Goal: Information Seeking & Learning: Learn about a topic

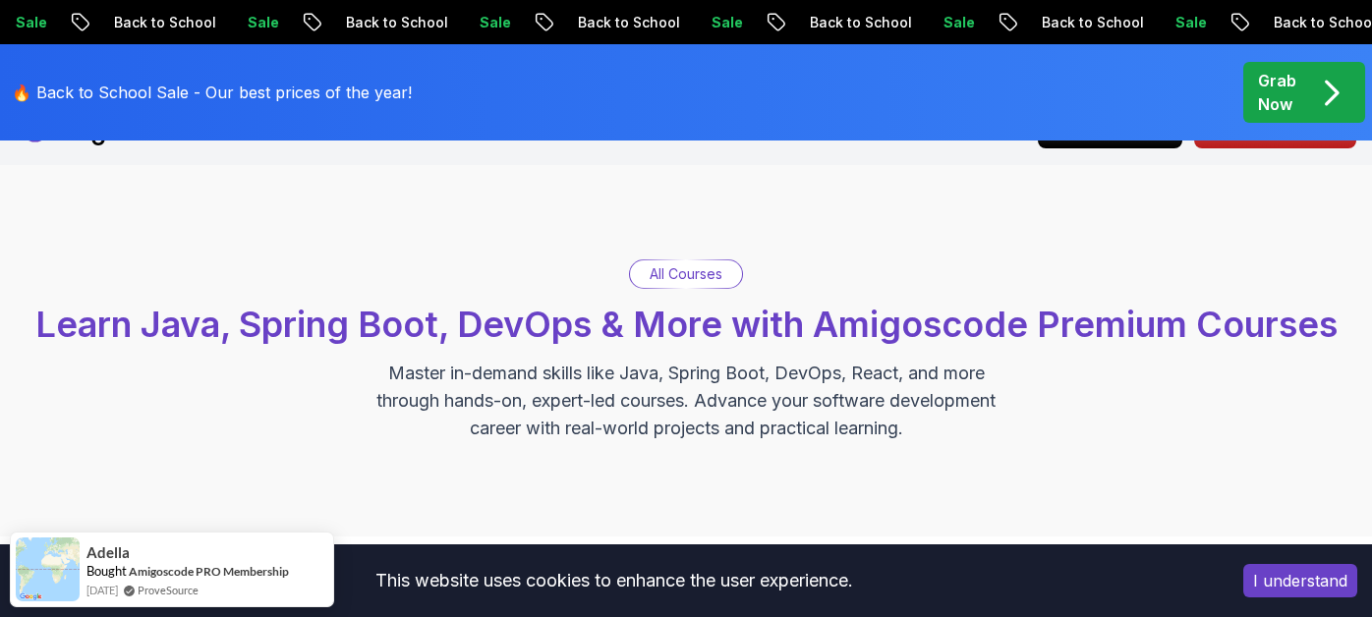
scroll to position [45, 0]
click at [697, 271] on p "All Courses" at bounding box center [686, 275] width 73 height 20
click at [676, 276] on p "All Courses" at bounding box center [686, 275] width 73 height 20
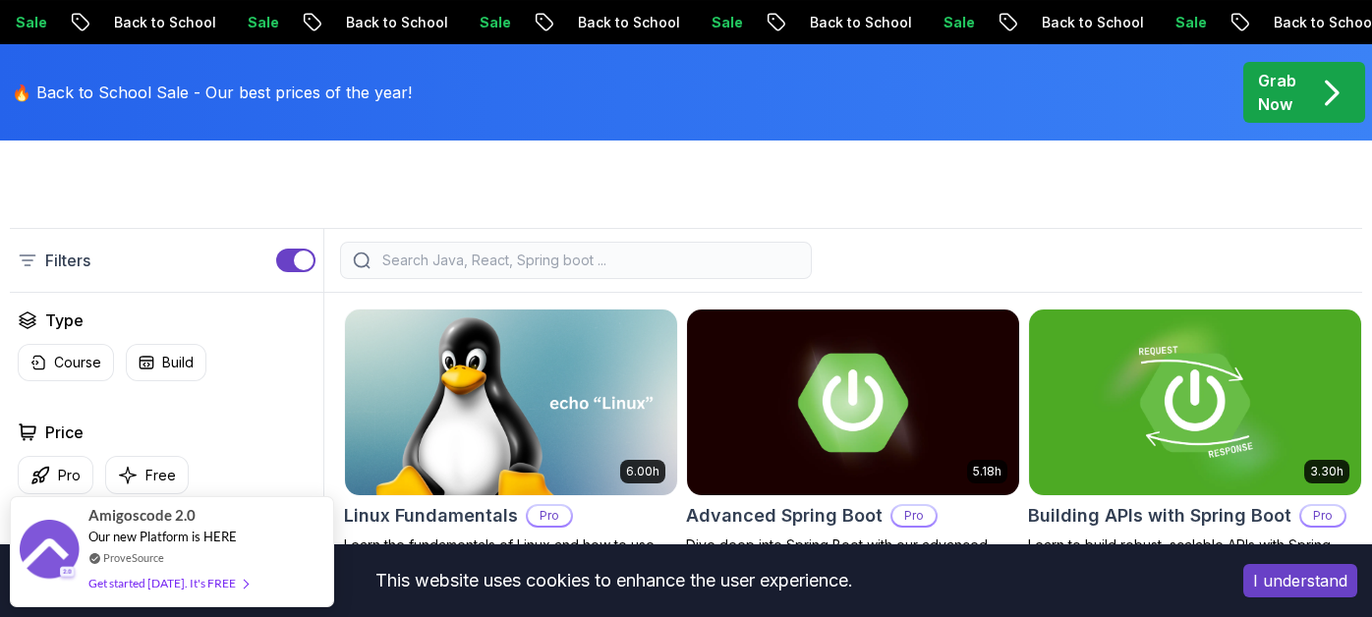
scroll to position [447, 0]
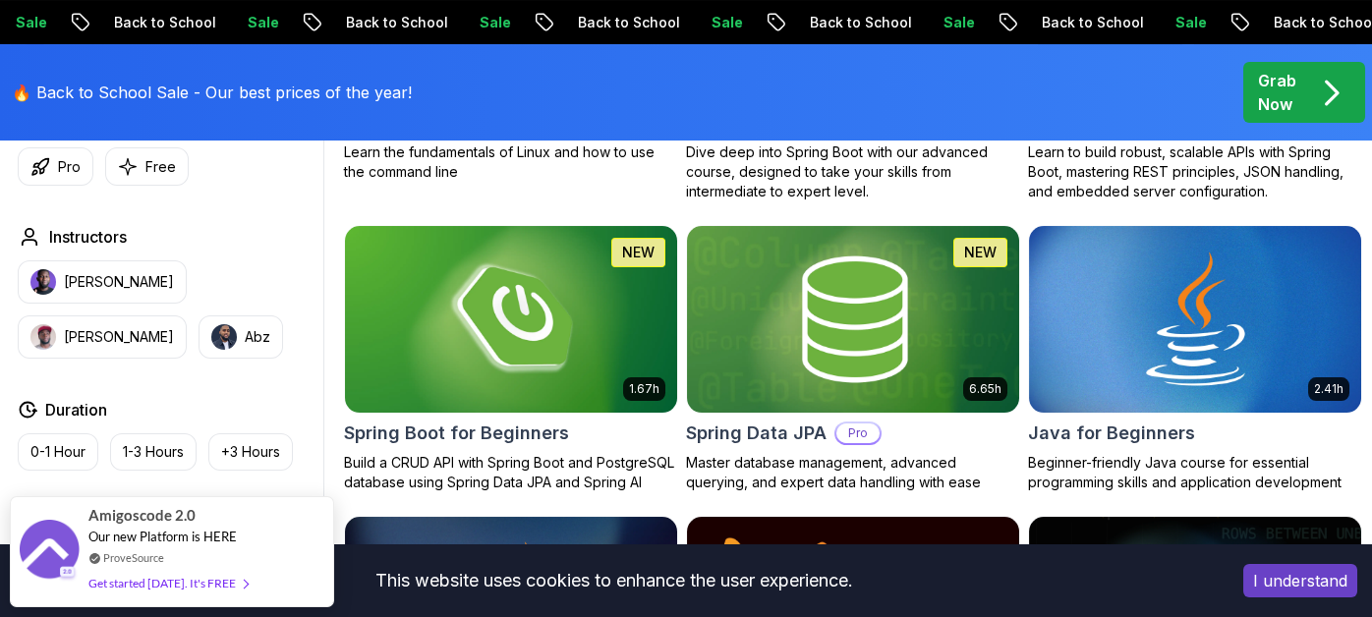
scroll to position [841, 0]
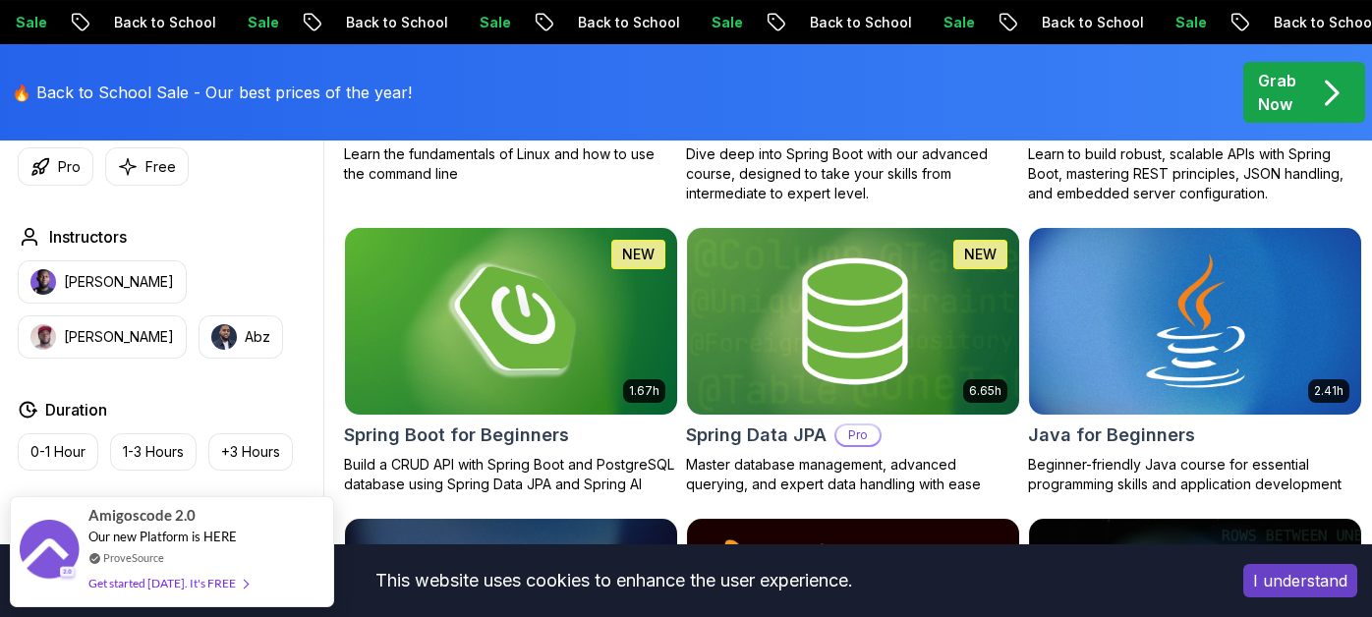
click at [588, 306] on img at bounding box center [511, 322] width 349 height 196
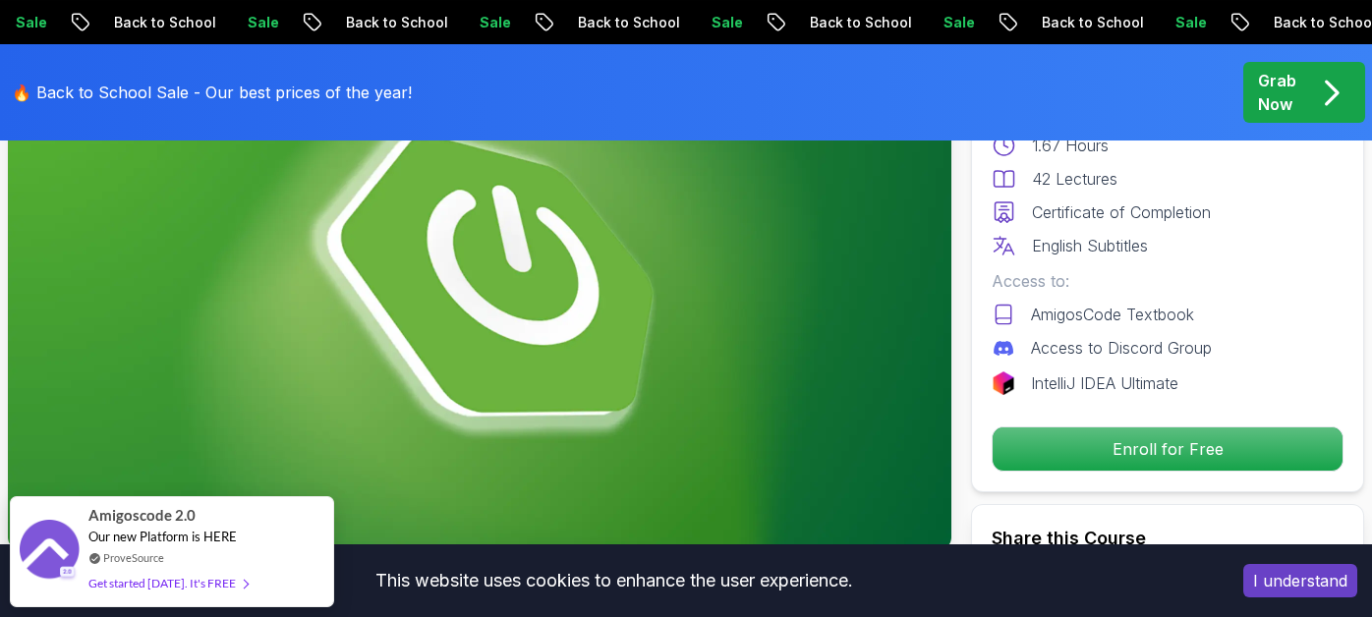
click at [590, 312] on img at bounding box center [480, 284] width 944 height 531
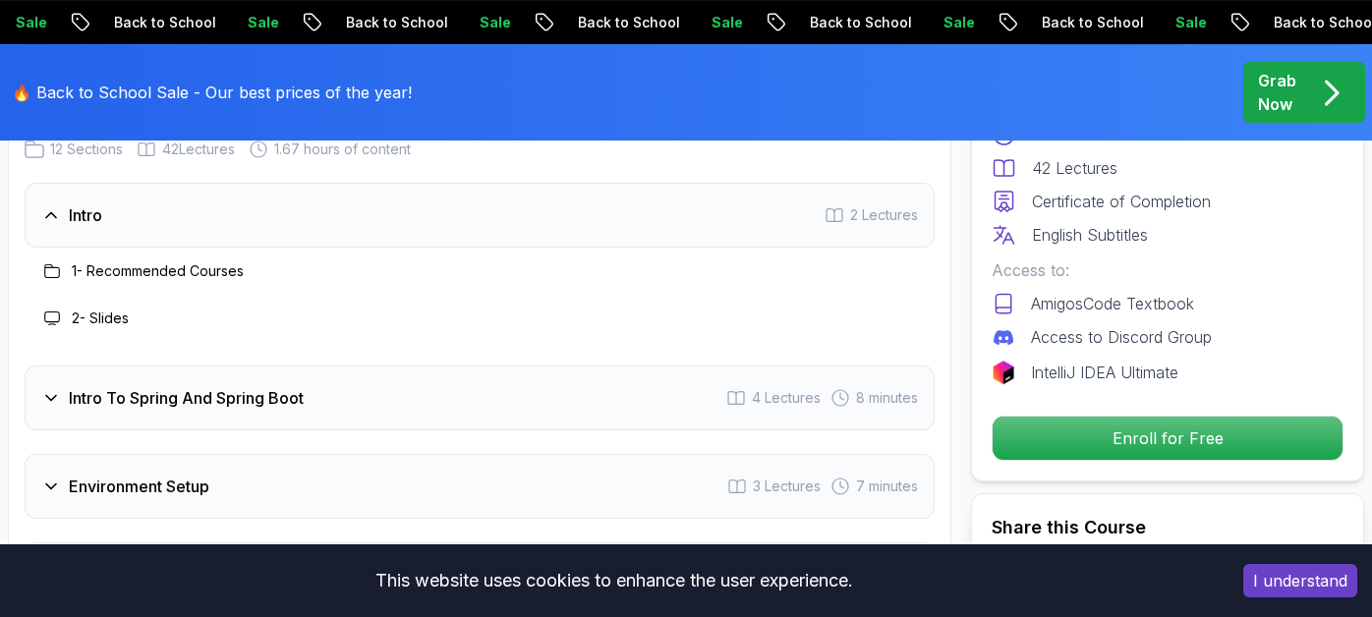
scroll to position [2597, 0]
click at [578, 364] on div "Intro To Spring And Spring Boot 4 Lectures 8 minutes" at bounding box center [480, 396] width 910 height 65
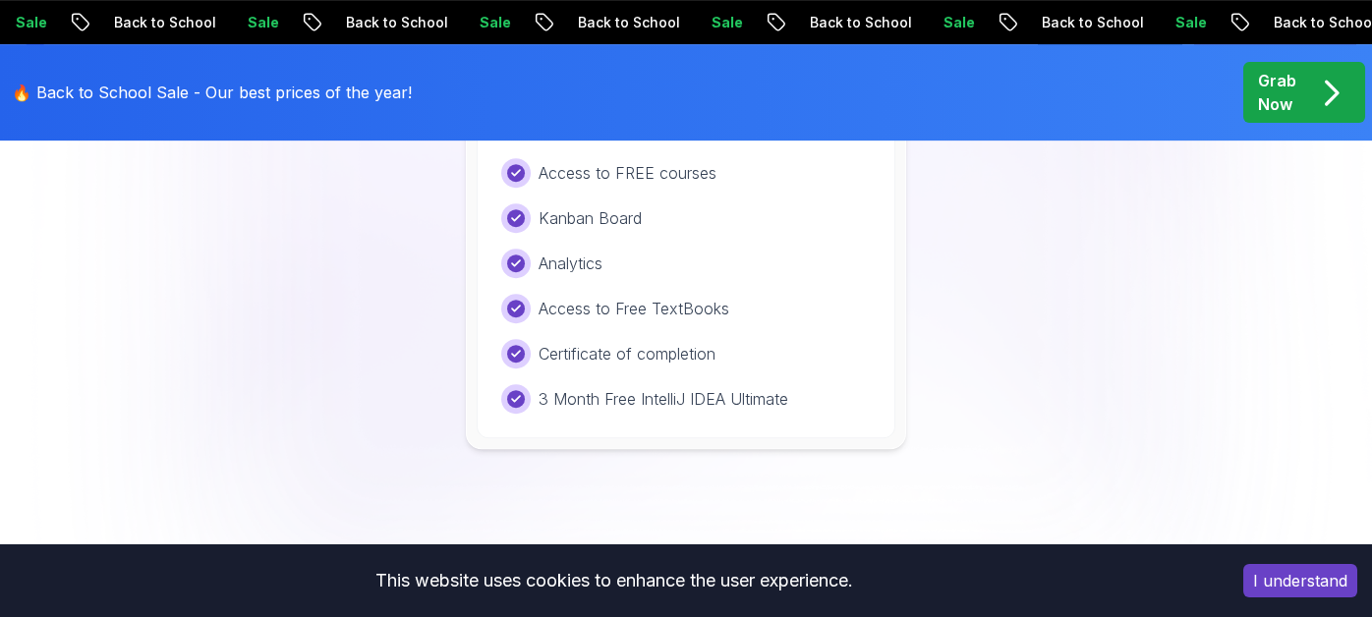
scroll to position [4537, 0]
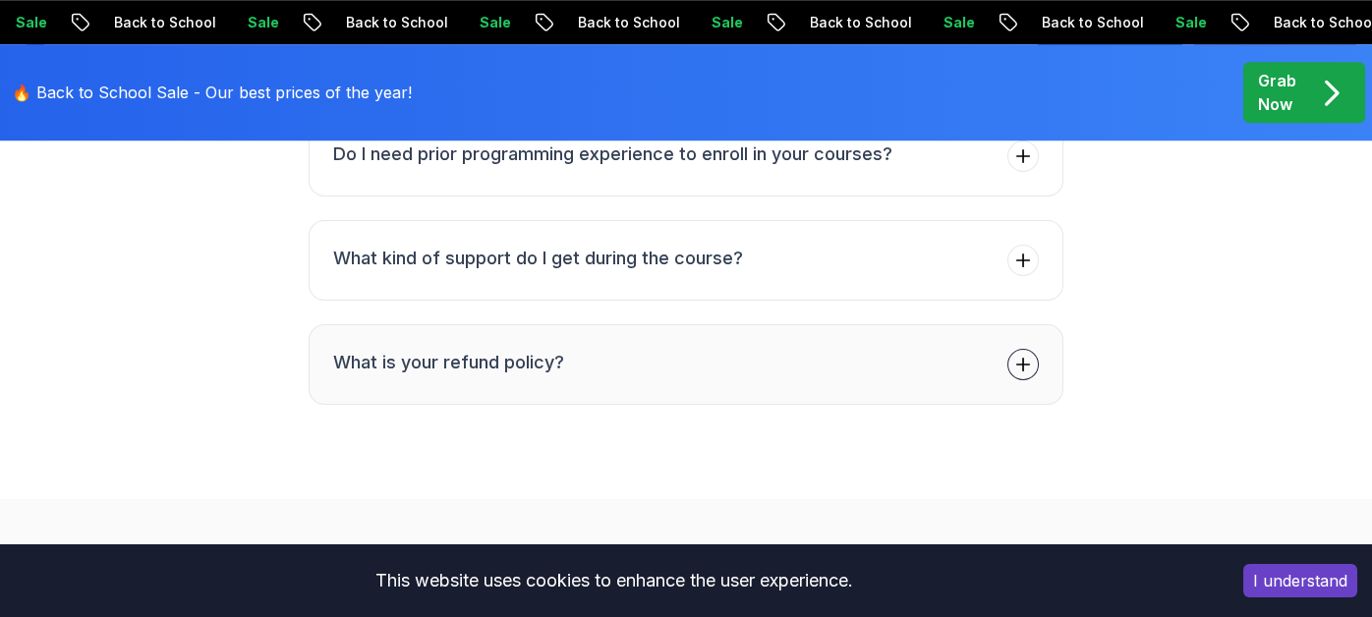
click at [639, 324] on button "What is your refund policy?" at bounding box center [686, 364] width 755 height 81
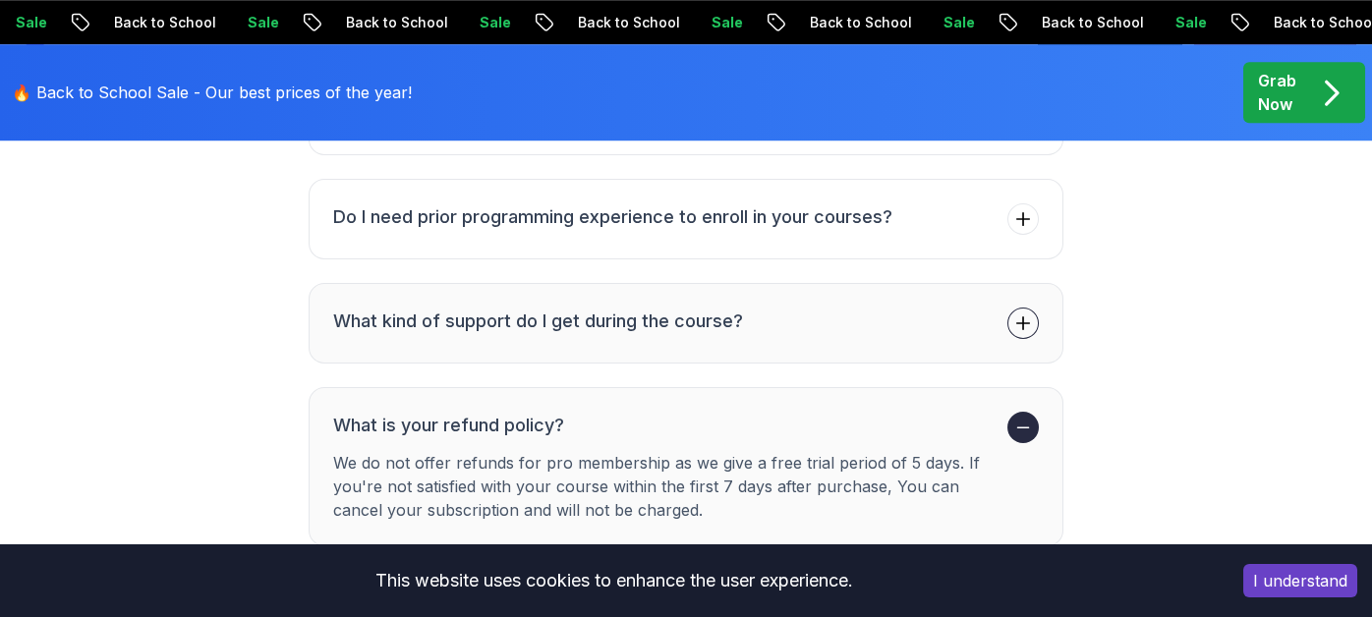
scroll to position [8214, 0]
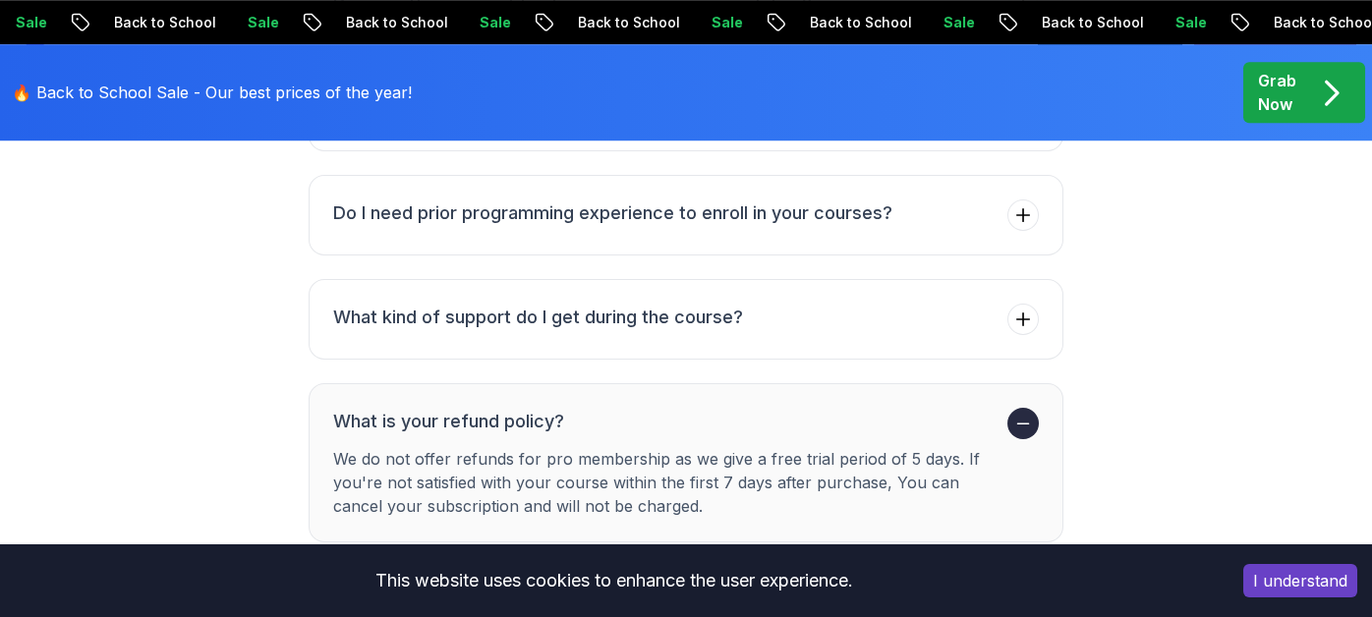
click at [1311, 106] on div "Grab Now" at bounding box center [1304, 92] width 92 height 47
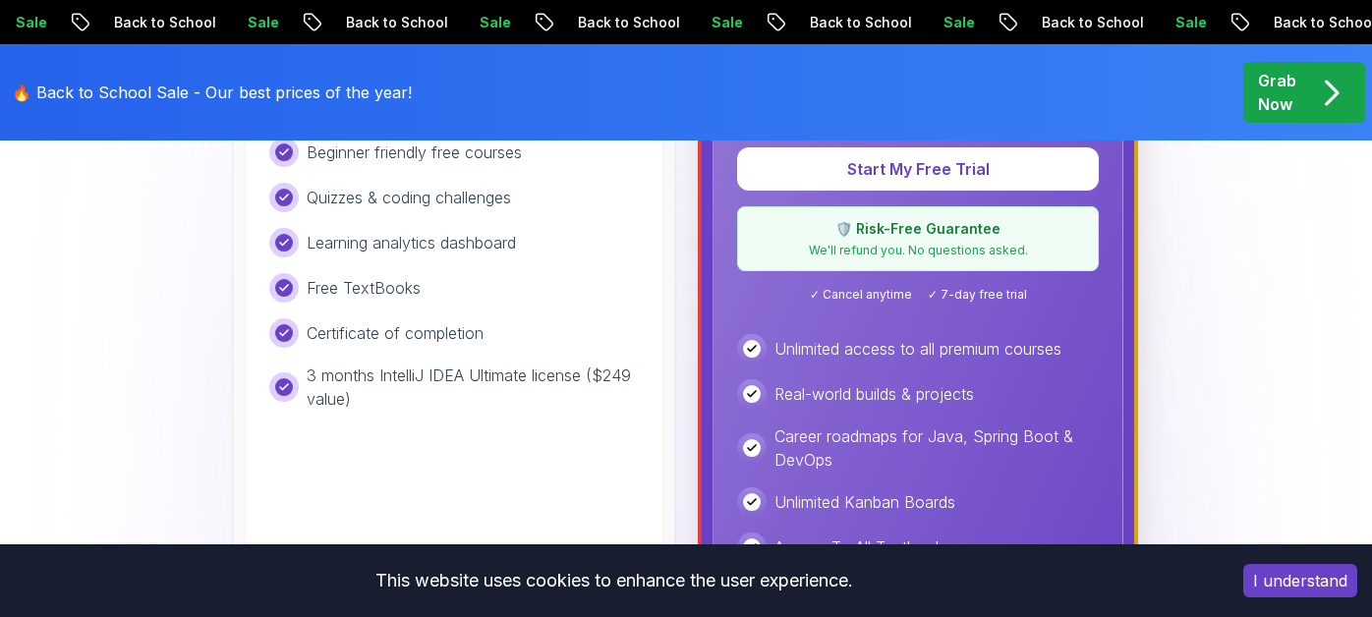
scroll to position [826, 0]
